Goal: Task Accomplishment & Management: Manage account settings

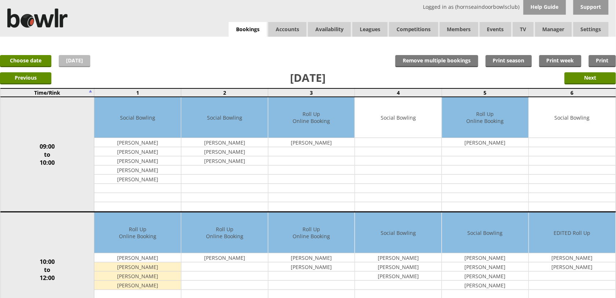
click at [74, 61] on link "[DATE]" at bounding box center [75, 61] width 32 height 12
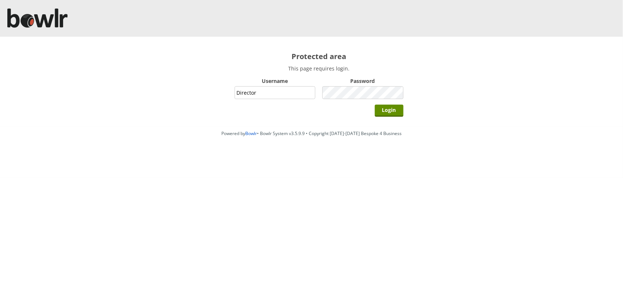
type input "Director"
click at [375, 105] on input "Login" at bounding box center [389, 111] width 29 height 12
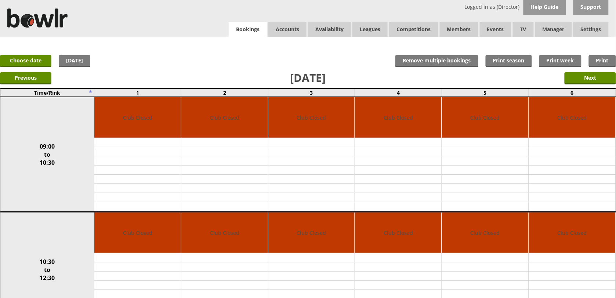
click at [246, 30] on link "Bookings" at bounding box center [248, 29] width 38 height 15
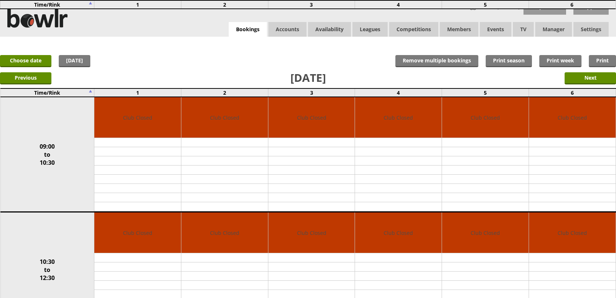
click at [0, 0] on link "Delete" at bounding box center [0, 0] width 0 height 0
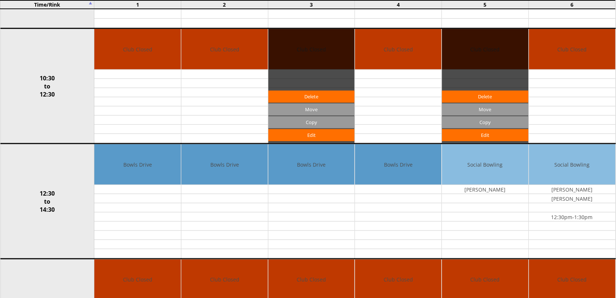
scroll to position [184, 0]
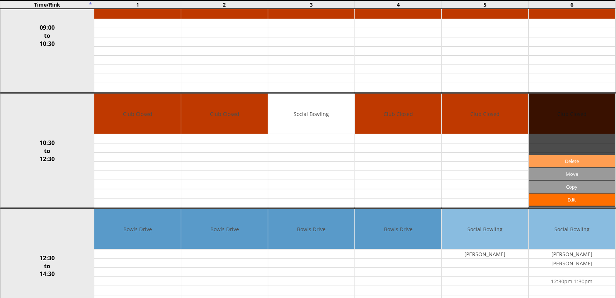
scroll to position [138, 0]
click at [568, 156] on link "Delete" at bounding box center [572, 161] width 87 height 12
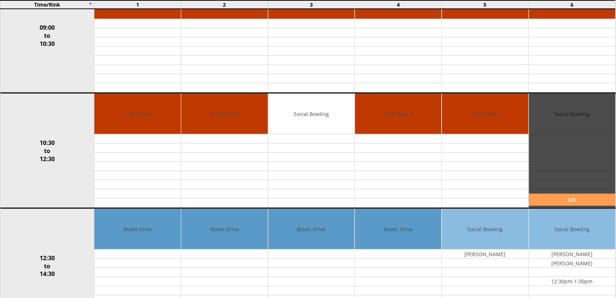
scroll to position [138, 0]
click at [553, 195] on link "Edit" at bounding box center [572, 200] width 87 height 12
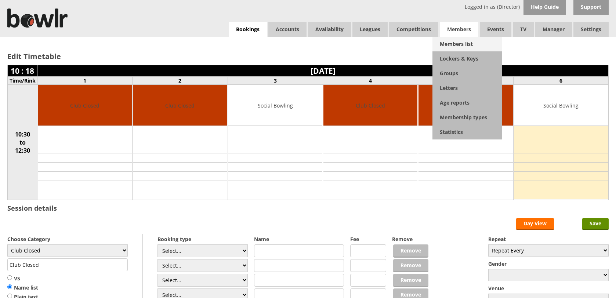
click at [474, 43] on link "Members list" at bounding box center [468, 44] width 70 height 15
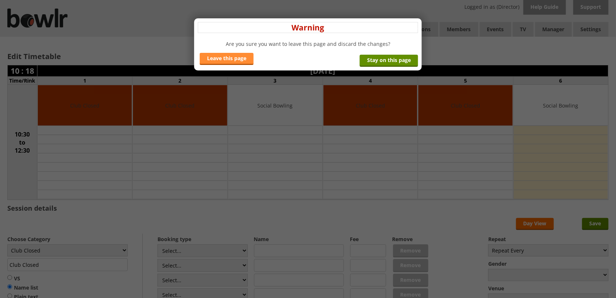
click at [246, 58] on link "Leave this page" at bounding box center [227, 59] width 54 height 12
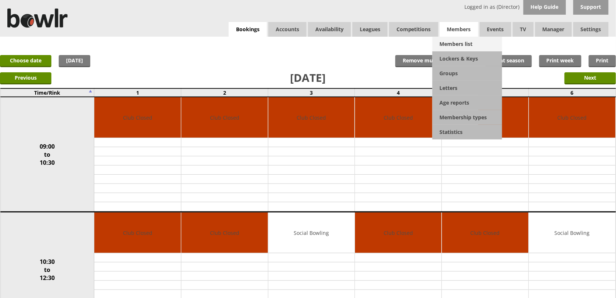
click at [459, 41] on link "Members list" at bounding box center [468, 44] width 70 height 15
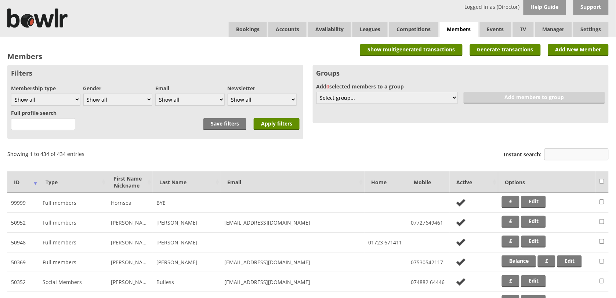
click at [568, 151] on input "Instant search:" at bounding box center [577, 154] width 64 height 12
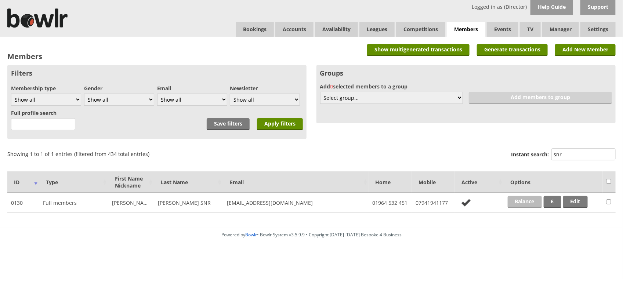
type input "snr"
click at [517, 197] on link "Balance" at bounding box center [525, 202] width 34 height 12
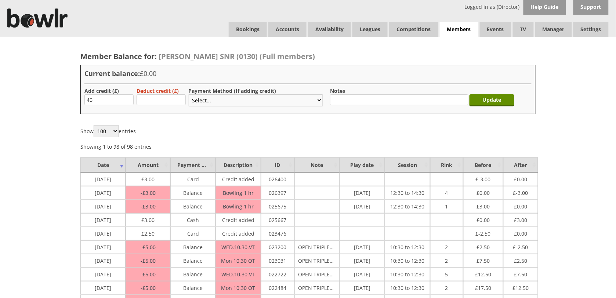
type input "40"
click at [201, 98] on select "Select... Cash Card Cheque Bank Transfer Other Member Card Gift Voucher Balance" at bounding box center [256, 100] width 134 height 12
select select "2"
click at [189, 94] on select "Select... Cash Card Cheque Bank Transfer Other Member Card Gift Voucher Balance" at bounding box center [256, 100] width 134 height 12
click at [501, 94] on div "Update" at bounding box center [493, 98] width 45 height 23
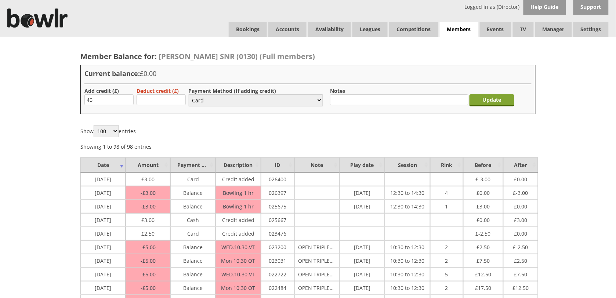
click at [501, 95] on input "Update" at bounding box center [492, 100] width 45 height 12
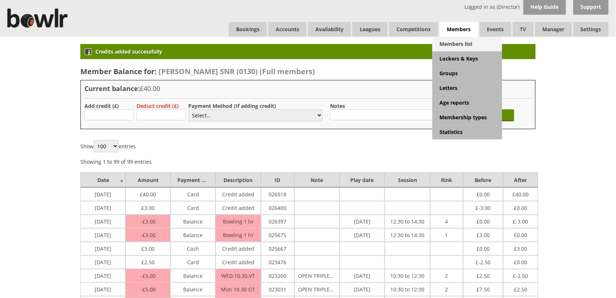
click at [478, 46] on link "Members list" at bounding box center [468, 44] width 70 height 15
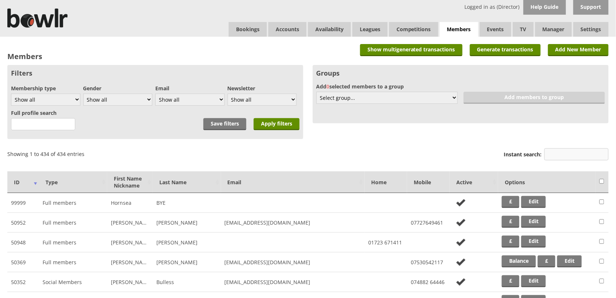
click at [571, 150] on input "Instant search:" at bounding box center [577, 154] width 64 height 12
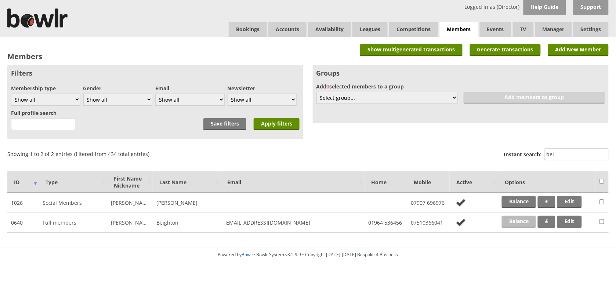
type input "bei"
click at [531, 224] on link "Balance" at bounding box center [519, 222] width 34 height 12
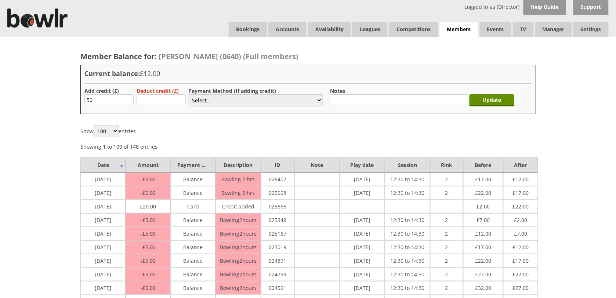
type input "50.00"
click at [196, 102] on select "Select... Cash Card Cheque Bank Transfer Other Member Card Gift Voucher Balance" at bounding box center [256, 100] width 134 height 12
select select "2"
click at [189, 94] on select "Select... Cash Card Cheque Bank Transfer Other Member Card Gift Voucher Balance" at bounding box center [256, 100] width 134 height 12
click at [488, 102] on input "Update" at bounding box center [492, 100] width 45 height 12
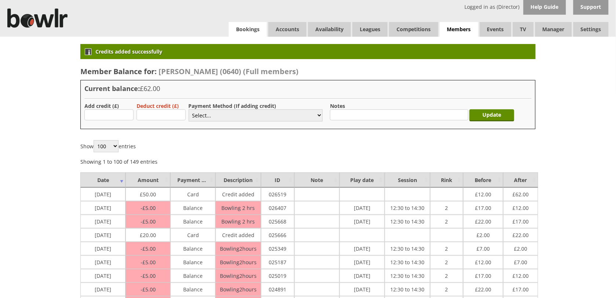
click at [239, 25] on link "Bookings" at bounding box center [248, 29] width 38 height 15
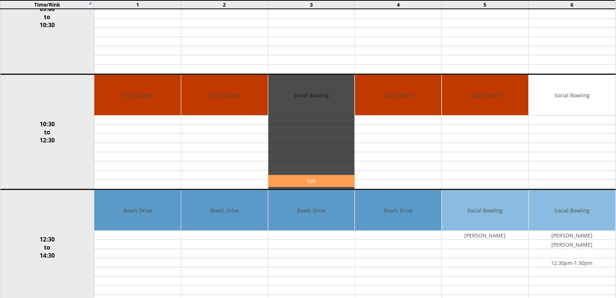
scroll to position [138, 0]
click at [306, 182] on link "Edit" at bounding box center [311, 181] width 87 height 12
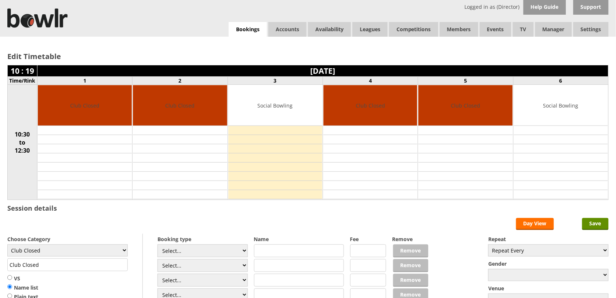
select select "1_50"
click at [158, 246] on select "Select... Club Competition (Member) Club Competition (Visitor) National (Member…" at bounding box center [203, 251] width 90 height 13
type input "5.0000"
click at [123, 252] on select "Club Closed Singles League Triples League Pairs League Friendly Social Bowling …" at bounding box center [67, 251] width 120 height 12
select select "119"
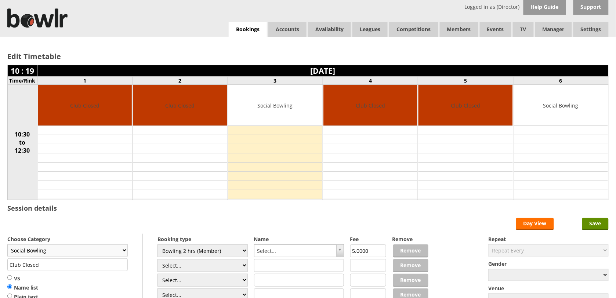
click at [7, 246] on select "Club Closed Singles League Triples League Pairs League Friendly Social Bowling …" at bounding box center [67, 251] width 120 height 12
type input "Social Bowling"
click at [234, 265] on select "Select... Club Competition (Member) Club Competition (Visitor) National (Member…" at bounding box center [203, 265] width 90 height 13
select select "1_50"
click at [158, 260] on select "Select... Club Competition (Member) Club Competition (Visitor) National (Member…" at bounding box center [203, 265] width 90 height 13
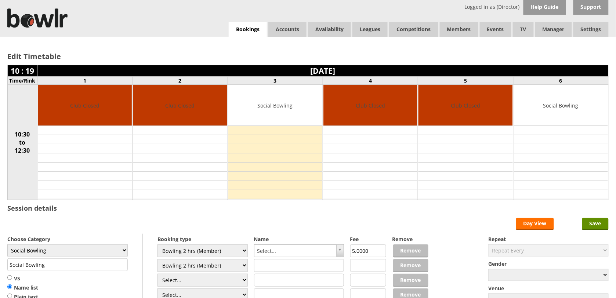
type input "5.0000"
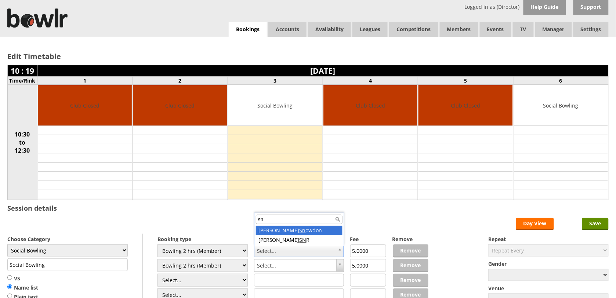
type input "snr"
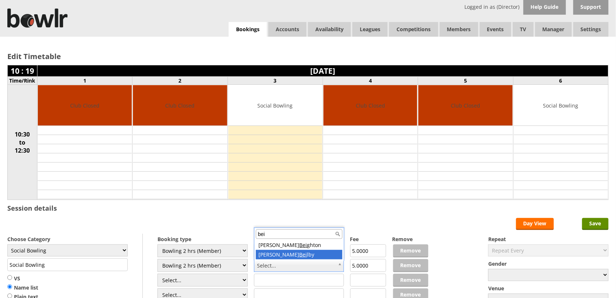
type input "bei"
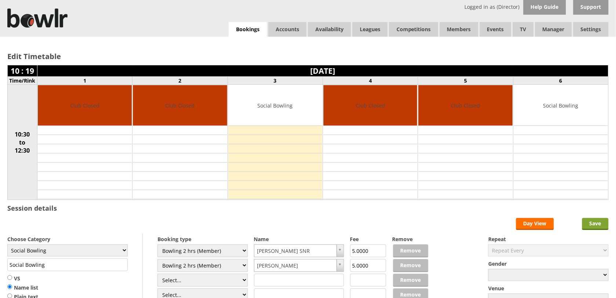
click at [594, 224] on input "Save" at bounding box center [595, 224] width 26 height 12
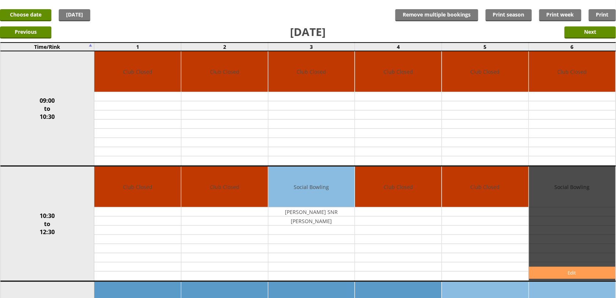
scroll to position [46, 0]
click at [573, 269] on link "Edit" at bounding box center [572, 273] width 87 height 12
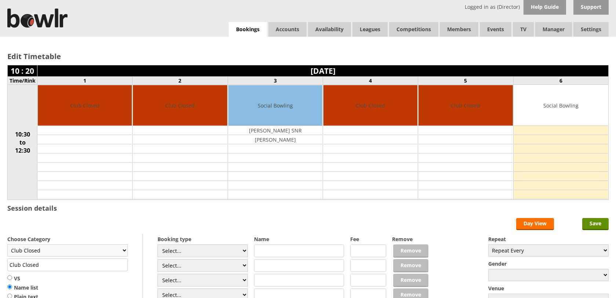
click at [105, 254] on select "Club Closed Singles League Triples League Pairs League Friendly Social Bowling …" at bounding box center [67, 251] width 120 height 12
select select "119"
click at [7, 246] on select "Club Closed Singles League Triples League Pairs League Friendly Social Bowling …" at bounding box center [67, 251] width 120 height 12
type input "Social Bowling"
click at [193, 250] on select "Select... Club Competition (Member) Club Competition (Visitor) National (Member…" at bounding box center [203, 251] width 90 height 13
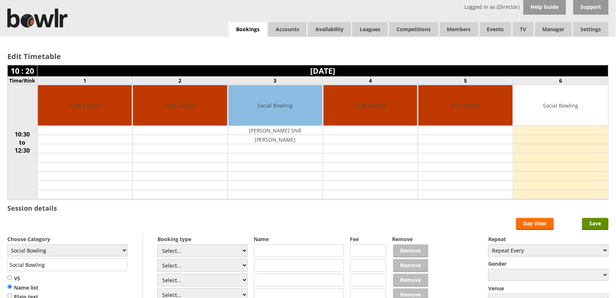
select select "1_50"
click at [158, 246] on select "Select... Club Competition (Member) Club Competition (Visitor) National (Member…" at bounding box center [203, 251] width 90 height 13
type input "5.0000"
click at [212, 263] on select "Select... Club Competition (Member) Club Competition (Visitor) National (Member…" at bounding box center [203, 265] width 90 height 13
select select "1_50"
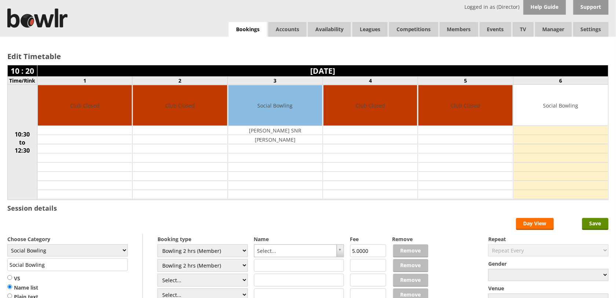
click at [158, 260] on select "Select... Club Competition (Member) Club Competition (Visitor) National (Member…" at bounding box center [203, 265] width 90 height 13
type input "5.0000"
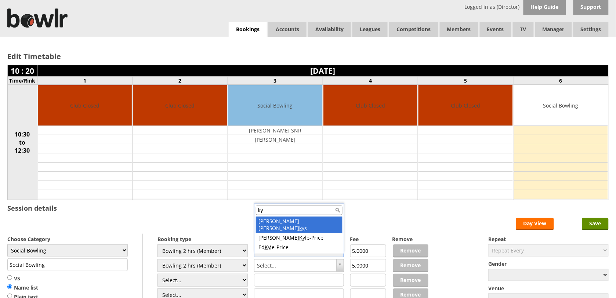
type input "kyl"
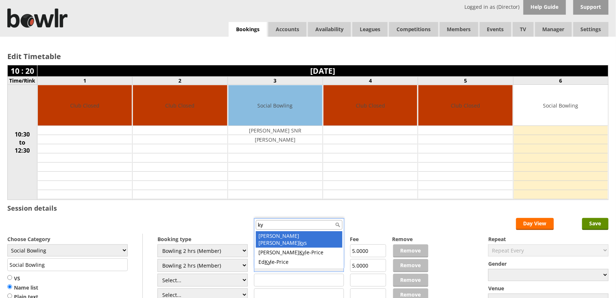
type input "kyl"
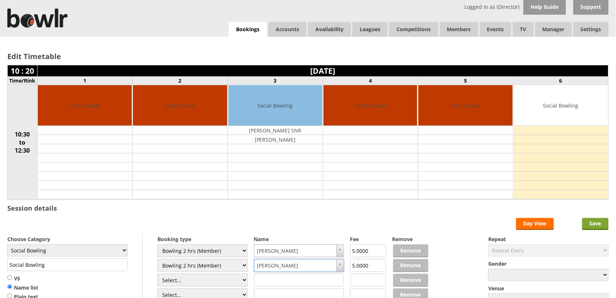
click at [590, 225] on input "Save" at bounding box center [595, 224] width 26 height 12
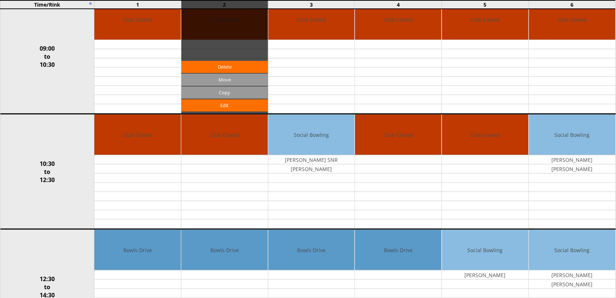
scroll to position [46, 0]
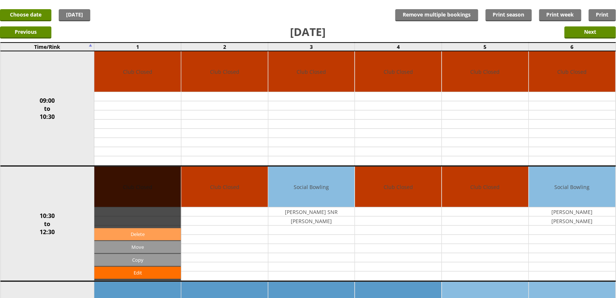
click at [143, 239] on link "Delete" at bounding box center [137, 234] width 87 height 12
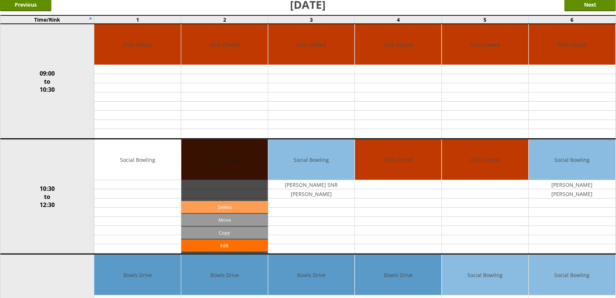
scroll to position [92, 0]
click at [243, 207] on link "Delete" at bounding box center [224, 207] width 87 height 12
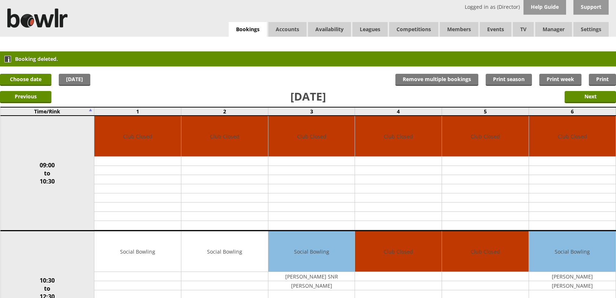
scroll to position [92, 0]
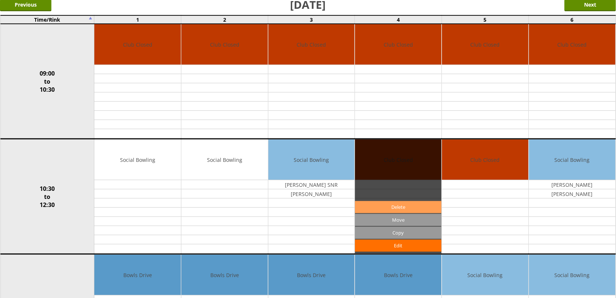
click at [397, 203] on link "Delete" at bounding box center [398, 207] width 87 height 12
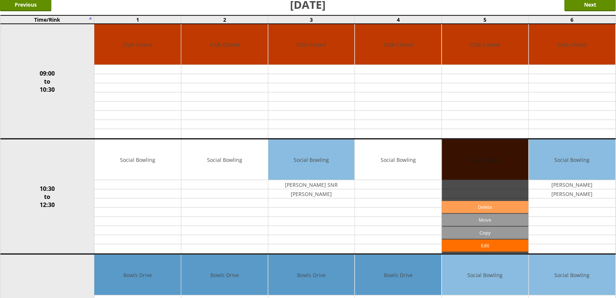
scroll to position [92, 0]
click at [463, 204] on link "Delete" at bounding box center [485, 207] width 87 height 12
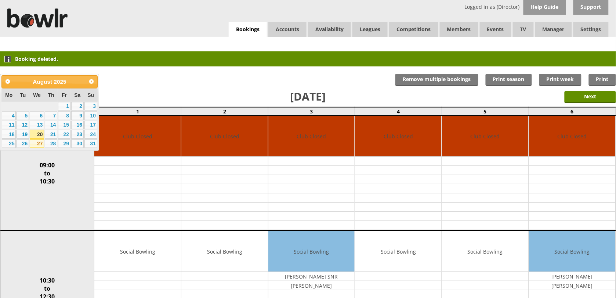
click at [39, 140] on link "27" at bounding box center [37, 144] width 14 height 9
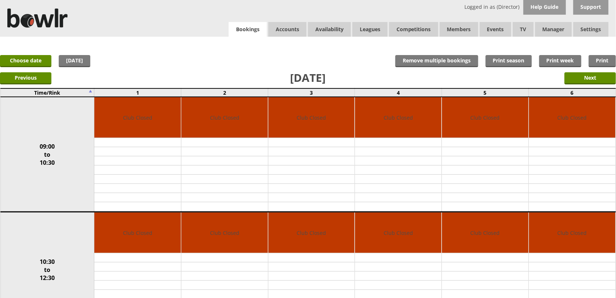
click at [254, 27] on link "Bookings" at bounding box center [248, 29] width 38 height 15
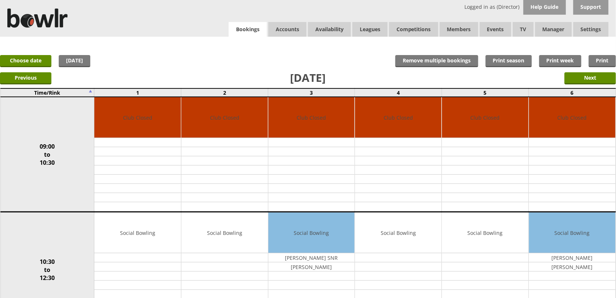
click at [243, 26] on link "Bookings" at bounding box center [248, 29] width 38 height 15
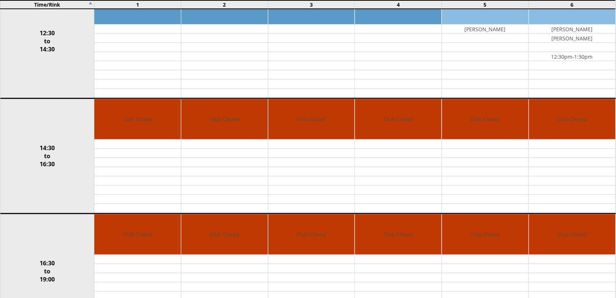
scroll to position [367, 0]
